Goal: Task Accomplishment & Management: Use online tool/utility

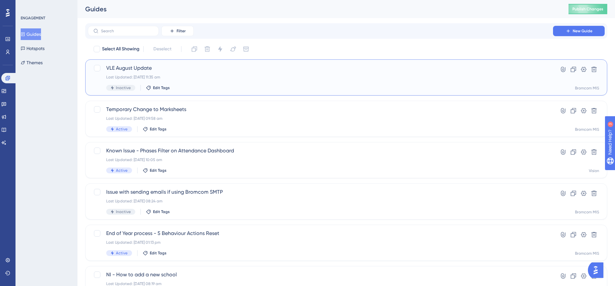
click at [131, 69] on span "VLE August Update" at bounding box center [320, 68] width 429 height 8
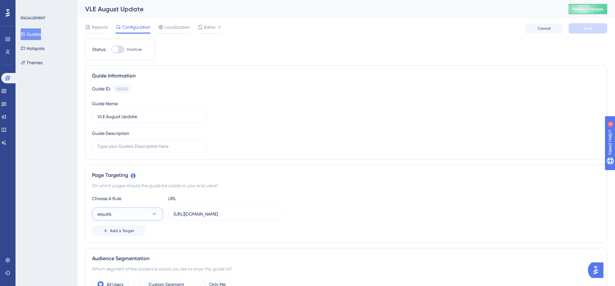
click at [137, 212] on button "equals" at bounding box center [127, 214] width 71 height 13
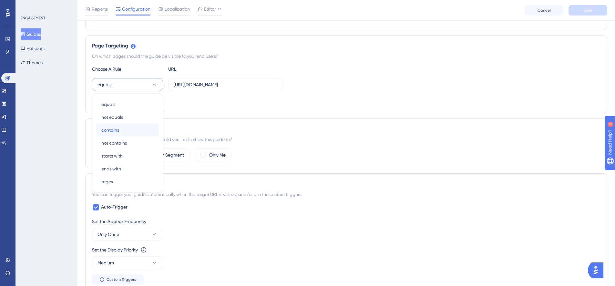
click at [138, 129] on div "contains contains" at bounding box center [127, 130] width 52 height 13
drag, startPoint x: 240, startPoint y: 85, endPoint x: 155, endPoint y: 85, distance: 84.6
click at [155, 85] on div "contains https://cloudmis.bromcom.com/Nucleus/UI/Areas/Framework/Maintenance.as…" at bounding box center [187, 84] width 191 height 13
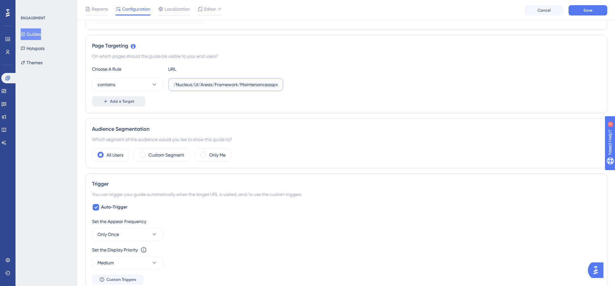
type input "/Nucleus/UI/Areas/Framework/Maintenance.aspx?page=VLECONFEXM"
click at [104, 102] on icon at bounding box center [105, 101] width 5 height 5
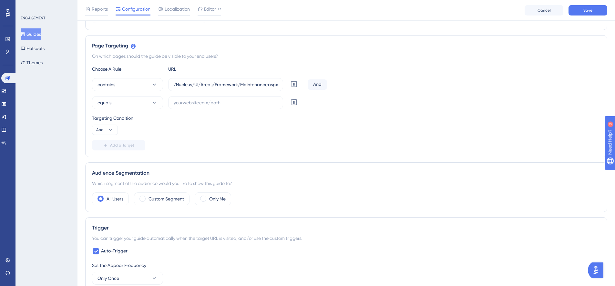
click at [325, 82] on div "And" at bounding box center [317, 84] width 19 height 10
click at [319, 85] on div "And" at bounding box center [317, 84] width 19 height 10
click at [104, 131] on button "And" at bounding box center [105, 130] width 26 height 10
click at [104, 160] on div "Or Or" at bounding box center [105, 161] width 12 height 13
click at [135, 108] on button "equals" at bounding box center [127, 102] width 71 height 13
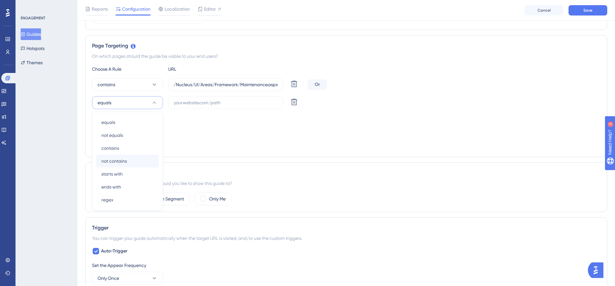
scroll to position [150, 0]
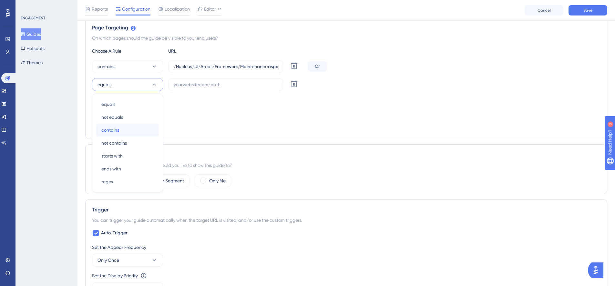
click at [124, 131] on div "contains contains" at bounding box center [127, 130] width 52 height 13
click at [199, 85] on input "text" at bounding box center [226, 84] width 104 height 7
paste input "VLECONFGEN"
drag, startPoint x: 173, startPoint y: 66, endPoint x: 288, endPoint y: 63, distance: 116.0
click at [288, 63] on div "contains /Nucleus/UI/Areas/Framework/Maintenance.aspx?page=VLECONFEXM Delete" at bounding box center [198, 66] width 213 height 13
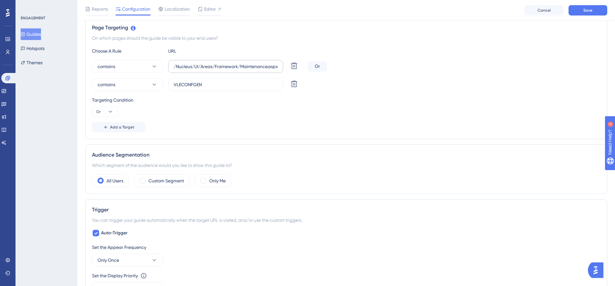
click at [214, 62] on label "/Nucleus/UI/Areas/Framework/Maintenance.aspx?page=VLECONFEXM" at bounding box center [225, 66] width 115 height 13
click at [214, 63] on input "/Nucleus/UI/Areas/Framework/Maintenance.aspx?page=VLECONFEXM" at bounding box center [226, 66] width 104 height 7
click at [255, 58] on div "Choose A Rule URL contains /Nucleus/UI/Areas/Framework/Maintenance.aspx?page=VL…" at bounding box center [346, 89] width 509 height 85
click at [258, 65] on input "/Nucleus/UI/Areas/Framework/Maintenance.aspx?page=VLECONFEXM" at bounding box center [226, 66] width 104 height 7
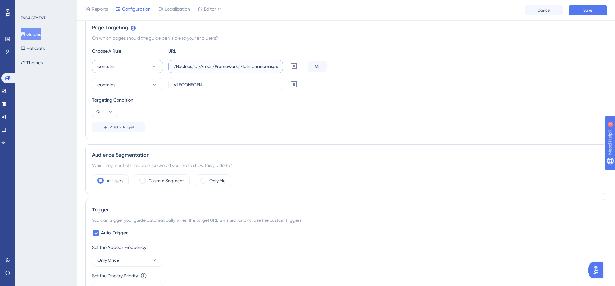
drag, startPoint x: 249, startPoint y: 67, endPoint x: 140, endPoint y: 67, distance: 109.8
click at [140, 67] on div "contains /Nucleus/UI/Areas/Framework/Maintenance.aspx?page=VLECONFEXM Delete" at bounding box center [198, 66] width 213 height 13
click at [173, 83] on label "VLECONFGEN" at bounding box center [225, 84] width 115 height 13
click at [174, 83] on input "VLECONFGEN" at bounding box center [226, 84] width 104 height 7
drag, startPoint x: 171, startPoint y: 84, endPoint x: 175, endPoint y: 84, distance: 3.9
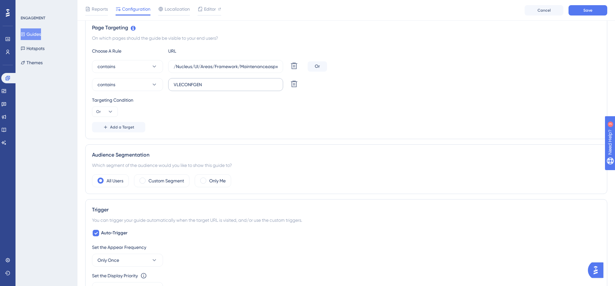
click at [171, 84] on label "VLECONFGEN" at bounding box center [225, 84] width 115 height 13
click at [174, 84] on input "VLECONFGEN" at bounding box center [226, 84] width 104 height 7
click at [175, 84] on input "VLECONFGEN" at bounding box center [226, 84] width 104 height 7
paste input "/Nucleus/UI/Areas/Framework/Maintenance.aspx?page="
click at [253, 88] on input "/Nucleus/UI/Areas/Framework/Maintenance.aspx?page=VLECONFGEN" at bounding box center [226, 84] width 104 height 7
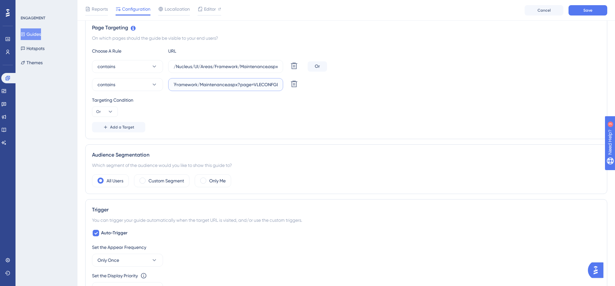
scroll to position [0, 46]
type input "/Nucleus/UI/Areas/Framework/Maintenance.aspx?page=VLECONFGEN"
drag, startPoint x: 278, startPoint y: 84, endPoint x: 253, endPoint y: 85, distance: 25.5
click at [253, 85] on label "/Nucleus/UI/Areas/Framework/Maintenance.aspx?page=VLECONFGEN" at bounding box center [225, 84] width 115 height 13
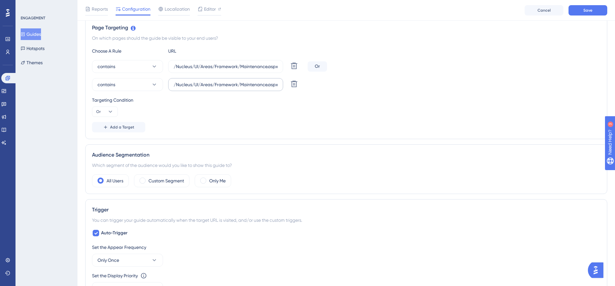
click at [253, 85] on input "/Nucleus/UI/Areas/Framework/Maintenance.aspx?page=VLECONFGEN" at bounding box center [226, 84] width 104 height 7
click at [261, 85] on input "/Nucleus/UI/Areas/Framework/Maintenance.aspx?page=VLECONFGEN" at bounding box center [226, 84] width 104 height 7
drag, startPoint x: 250, startPoint y: 84, endPoint x: 278, endPoint y: 83, distance: 27.5
click at [278, 83] on label "/Nucleus/UI/Areas/Framework/Maintenance.aspx?page=VLECONFGEN" at bounding box center [225, 84] width 115 height 13
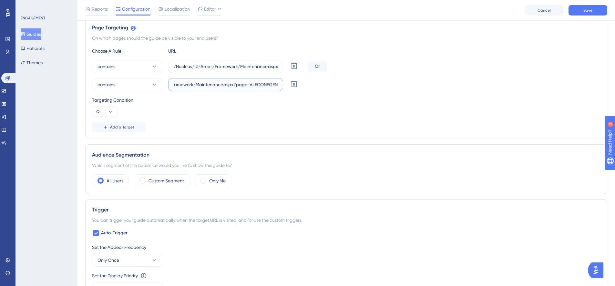
scroll to position [0, 0]
click at [309, 114] on div "Targeting Condition Or" at bounding box center [346, 106] width 509 height 21
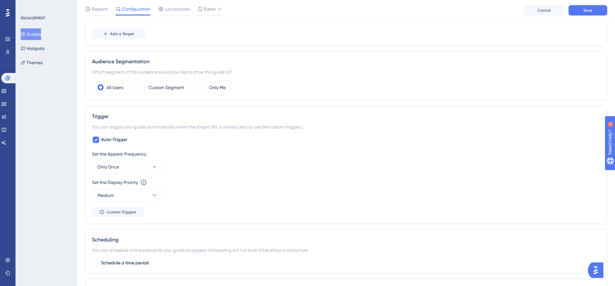
scroll to position [247, 0]
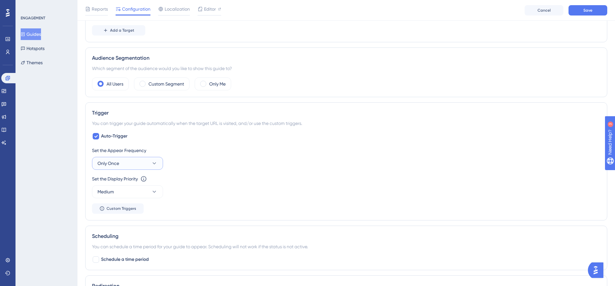
click at [131, 159] on button "Only Once" at bounding box center [127, 163] width 71 height 13
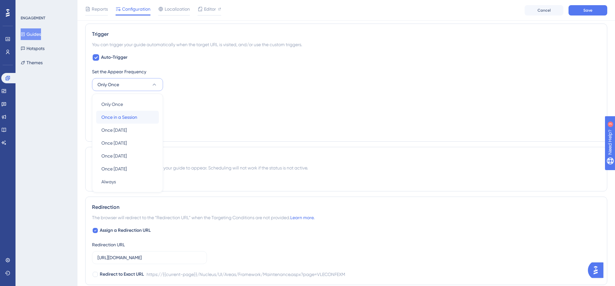
click at [130, 121] on div "Once in a Session Once in a Session" at bounding box center [127, 117] width 52 height 13
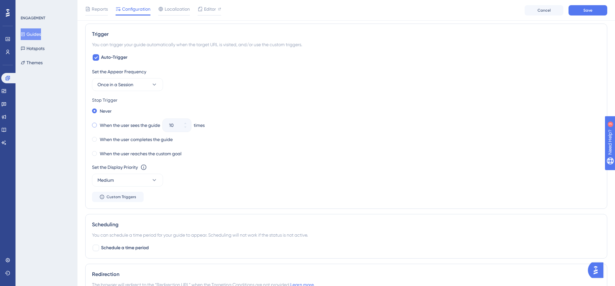
click at [96, 121] on div "When the user sees the guide" at bounding box center [126, 125] width 68 height 9
drag, startPoint x: 181, startPoint y: 126, endPoint x: 175, endPoint y: 126, distance: 5.5
click at [175, 126] on label "10" at bounding box center [177, 125] width 28 height 13
click at [175, 126] on input "10" at bounding box center [173, 125] width 9 height 8
click at [187, 122] on icon at bounding box center [185, 123] width 4 height 4
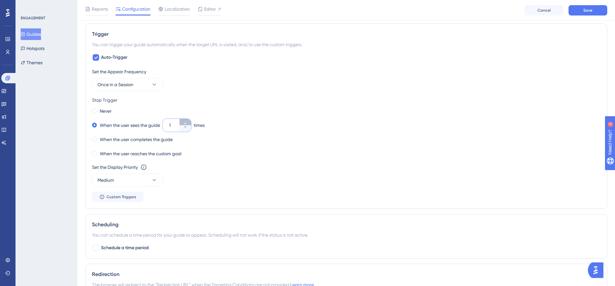
click at [187, 122] on icon at bounding box center [185, 123] width 4 height 4
type input "2"
click at [246, 109] on div "Never" at bounding box center [346, 111] width 509 height 9
click at [157, 186] on button "Medium" at bounding box center [127, 180] width 71 height 13
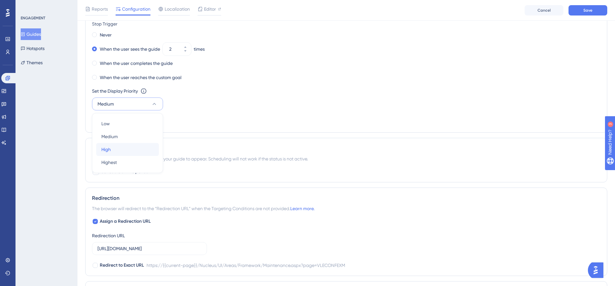
click at [116, 153] on div "High High" at bounding box center [127, 149] width 52 height 13
click at [259, 79] on div "When the user reaches the custom goal" at bounding box center [346, 77] width 509 height 9
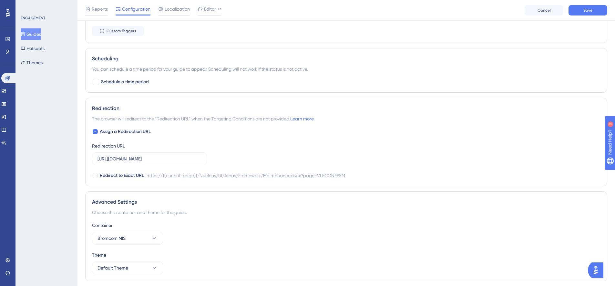
scroll to position [481, 0]
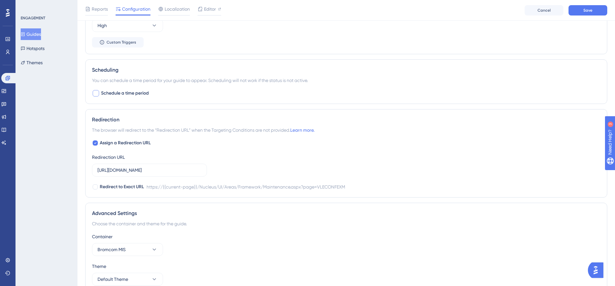
click at [95, 93] on div at bounding box center [96, 93] width 6 height 6
checkbox input "true"
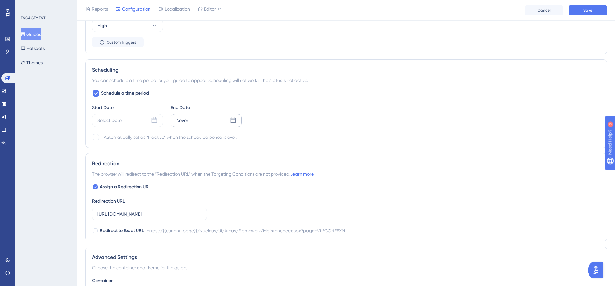
click at [236, 124] on div "Never" at bounding box center [206, 120] width 71 height 13
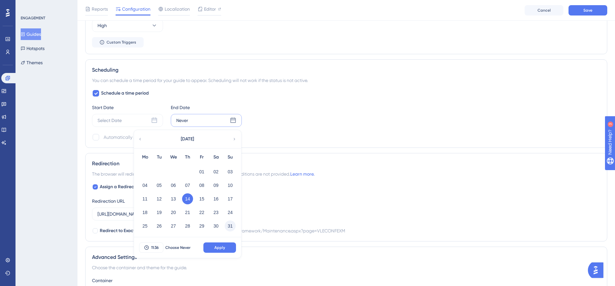
click at [230, 229] on button "31" at bounding box center [230, 226] width 11 height 11
click at [336, 93] on div "Schedule a time period Start Date Select Date End Date Never August 2025 Mo Tu …" at bounding box center [346, 115] width 509 height 52
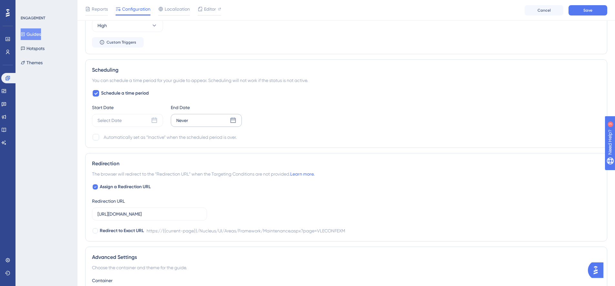
click at [233, 120] on icon at bounding box center [233, 120] width 6 height 6
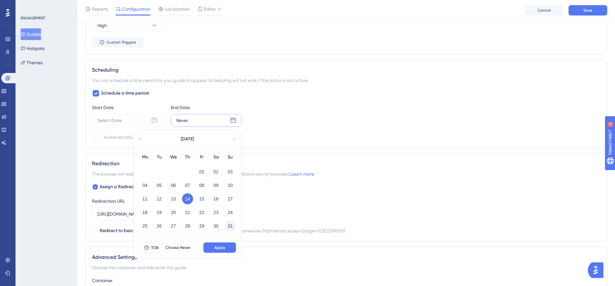
click at [229, 227] on button "31" at bounding box center [230, 226] width 11 height 11
click at [224, 252] on button "Apply" at bounding box center [220, 248] width 33 height 10
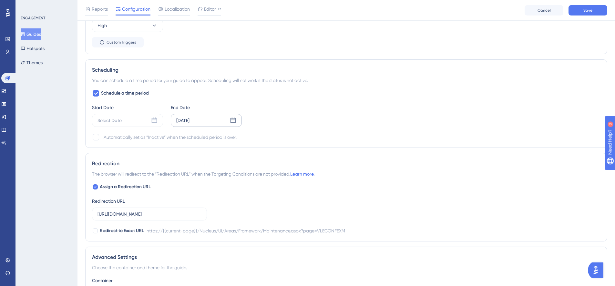
click at [326, 114] on div "Start Date Select Date End Date Aug 31 2025" at bounding box center [346, 115] width 509 height 23
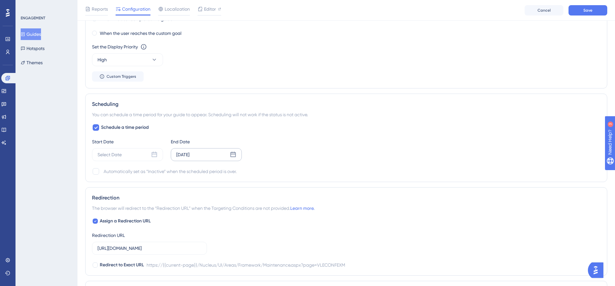
scroll to position [557, 0]
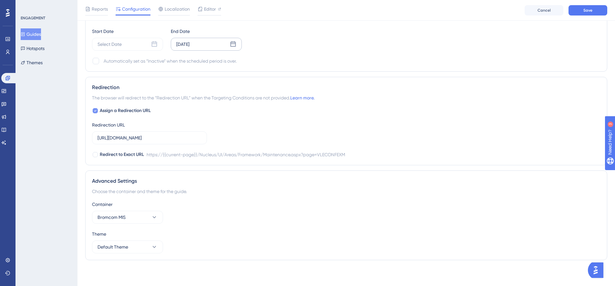
click at [95, 112] on icon at bounding box center [95, 110] width 3 height 5
checkbox input "false"
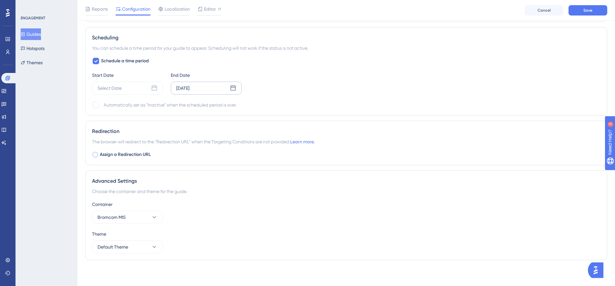
scroll to position [513, 0]
click at [594, 12] on button "Save" at bounding box center [588, 10] width 39 height 10
click at [158, 92] on div "Select Date" at bounding box center [127, 88] width 71 height 13
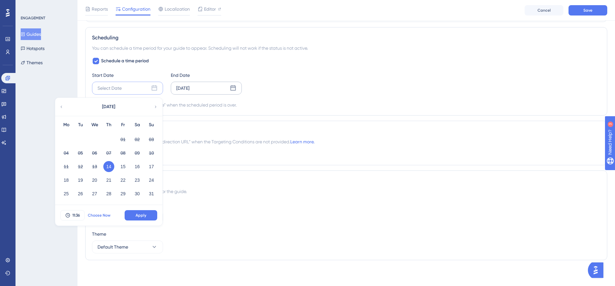
click at [101, 215] on span "Choose Now" at bounding box center [99, 215] width 23 height 5
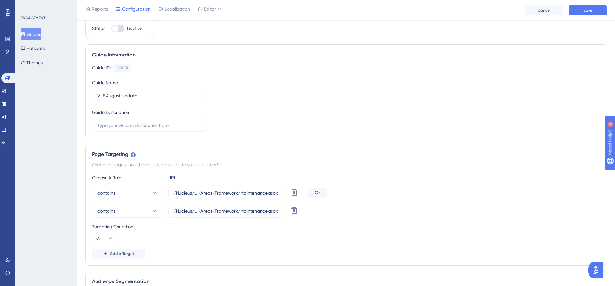
scroll to position [0, 0]
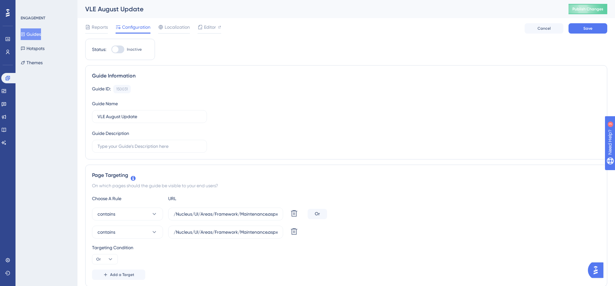
click at [118, 50] on div at bounding box center [115, 49] width 6 height 6
click at [111, 50] on input "Inactive" at bounding box center [111, 49] width 0 height 0
checkbox input "true"
click at [591, 29] on span "Save" at bounding box center [588, 28] width 9 height 5
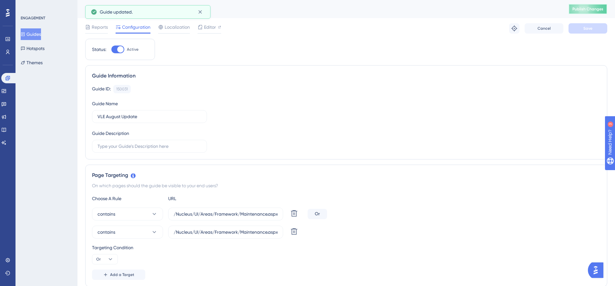
click at [595, 12] on button "Publish Changes" at bounding box center [588, 9] width 39 height 10
click at [204, 28] on span "Editor" at bounding box center [210, 27] width 12 height 8
